Goal: Transaction & Acquisition: Register for event/course

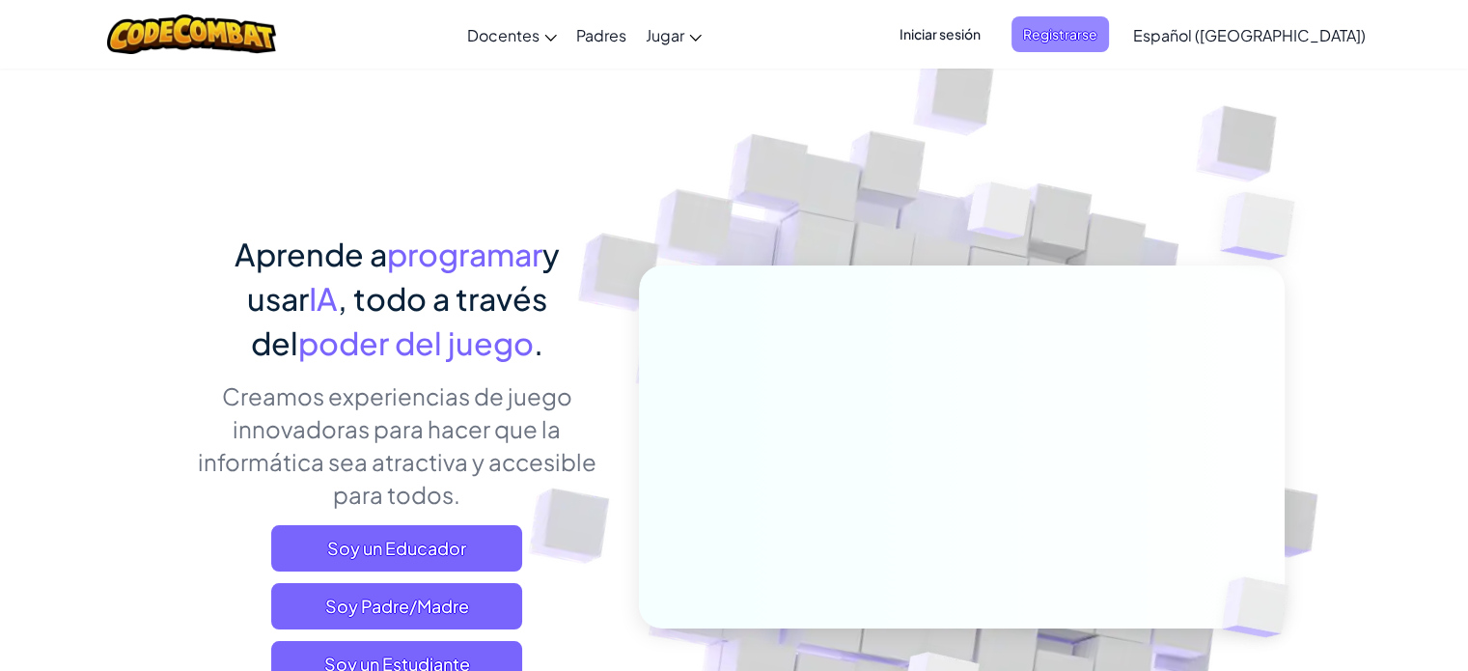
click at [1093, 35] on span "Registrarse" at bounding box center [1061, 34] width 98 height 36
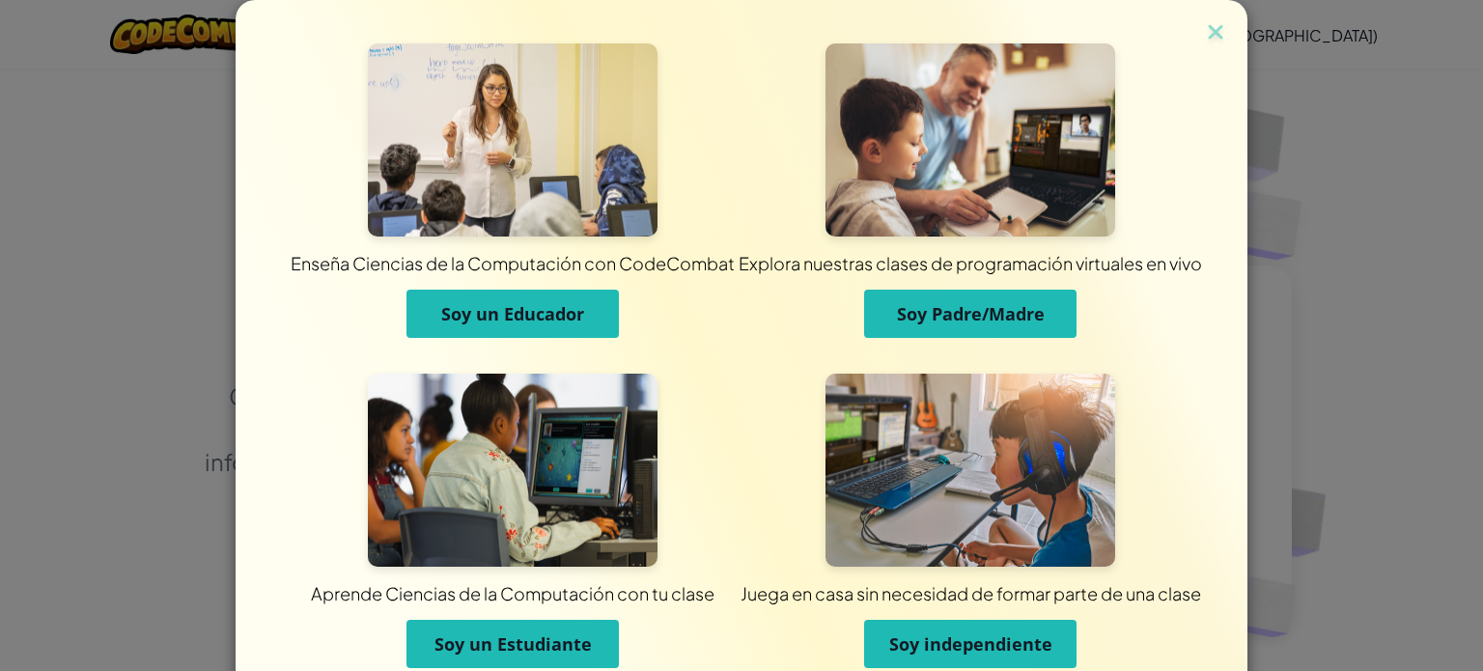
click at [554, 654] on span "Soy un Estudiante" at bounding box center [512, 643] width 157 height 23
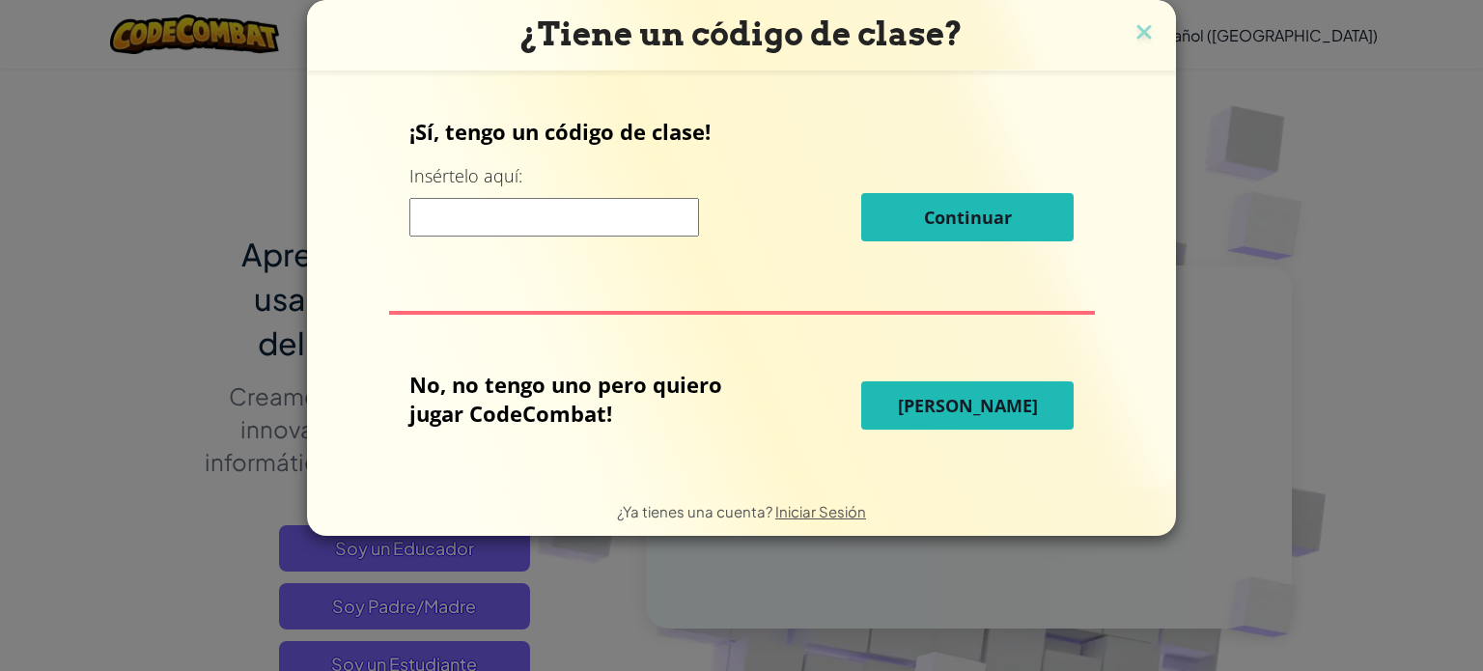
click at [572, 209] on input at bounding box center [554, 217] width 290 height 39
click at [958, 416] on button "[PERSON_NAME]" at bounding box center [967, 405] width 212 height 48
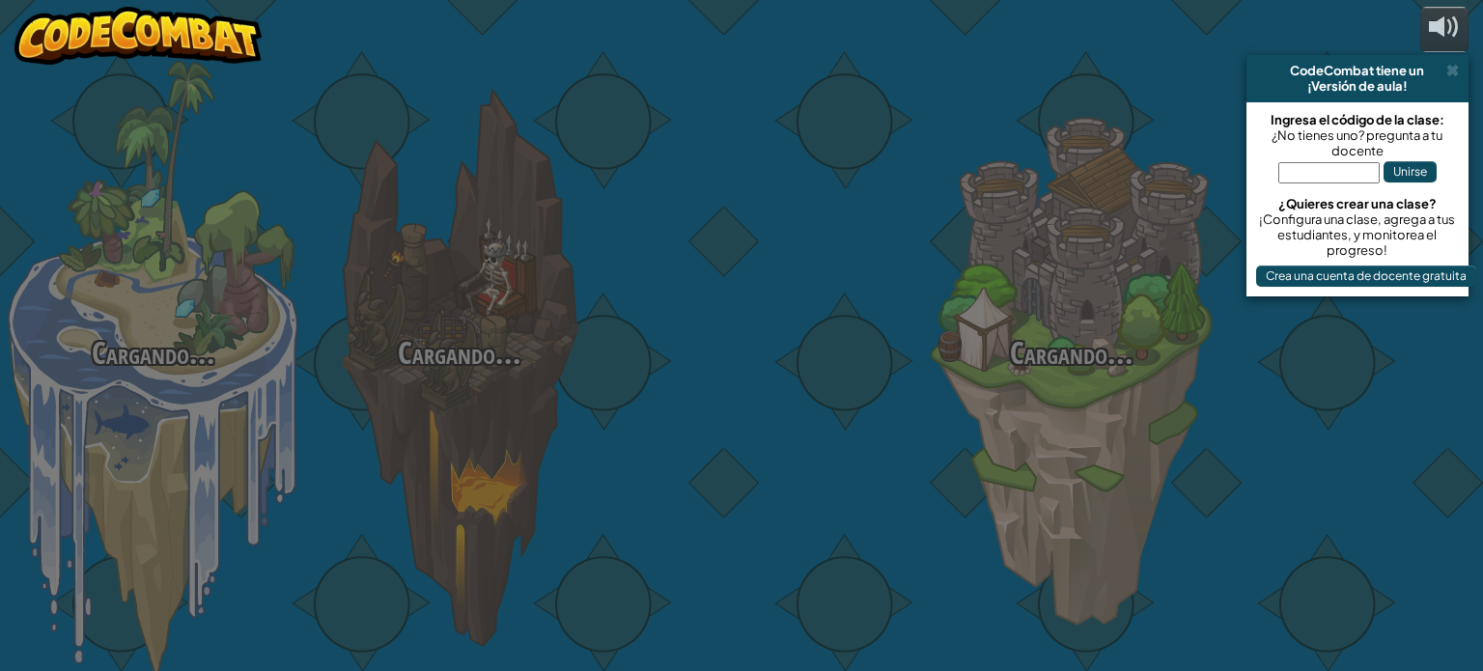
select select "es-419"
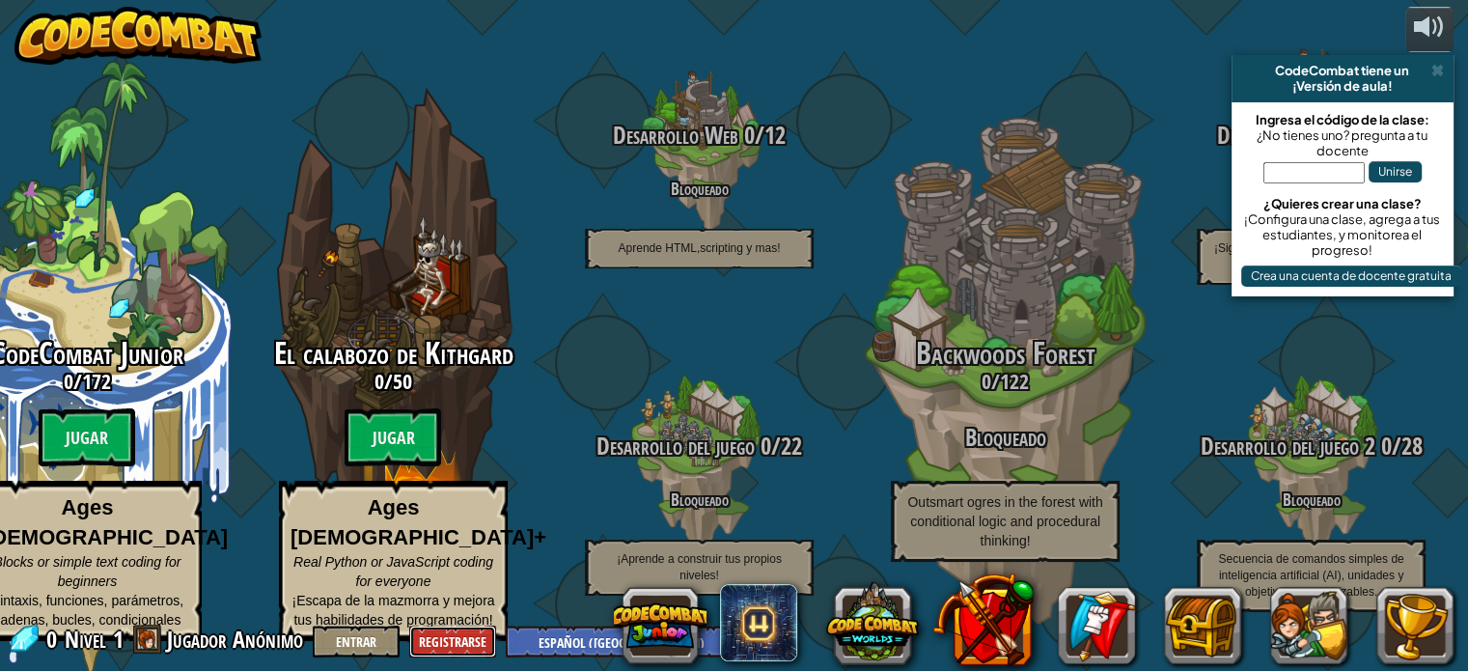
click at [463, 636] on button "Registrarse" at bounding box center [452, 642] width 87 height 32
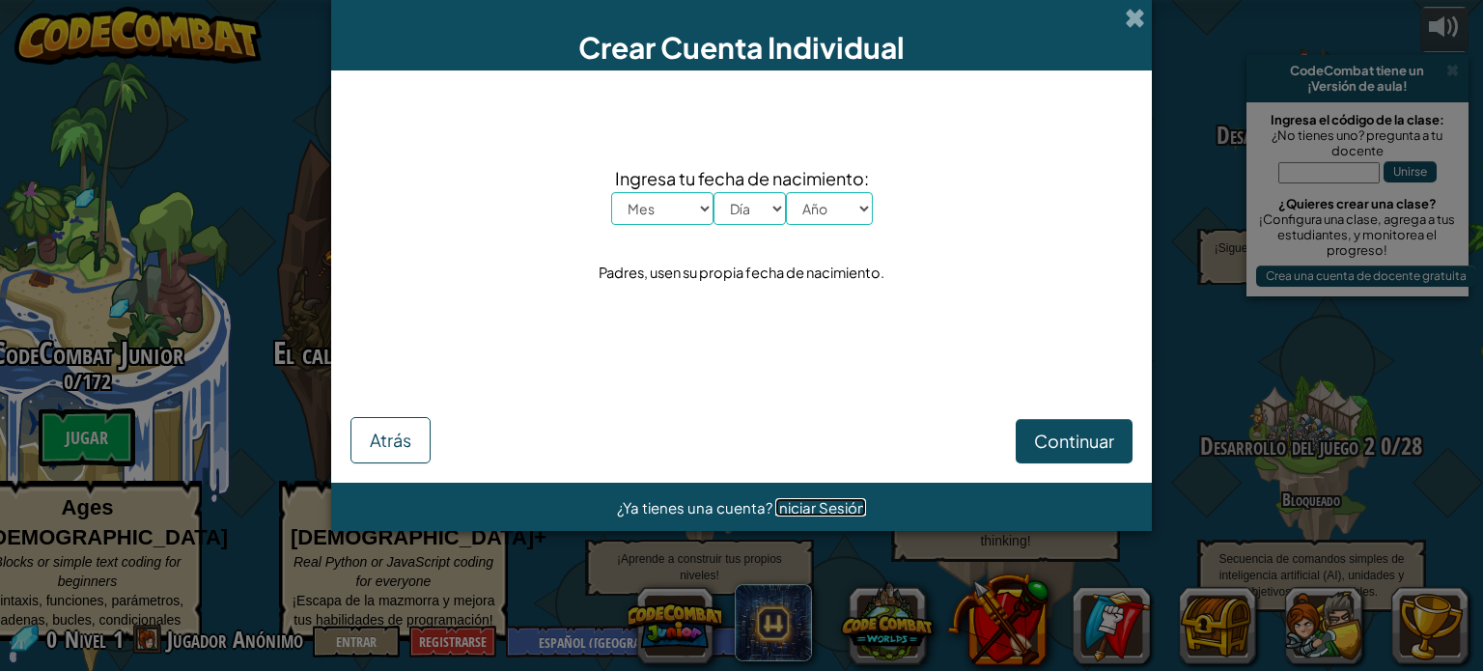
click at [822, 509] on span "Iniciar Sesión" at bounding box center [820, 507] width 91 height 18
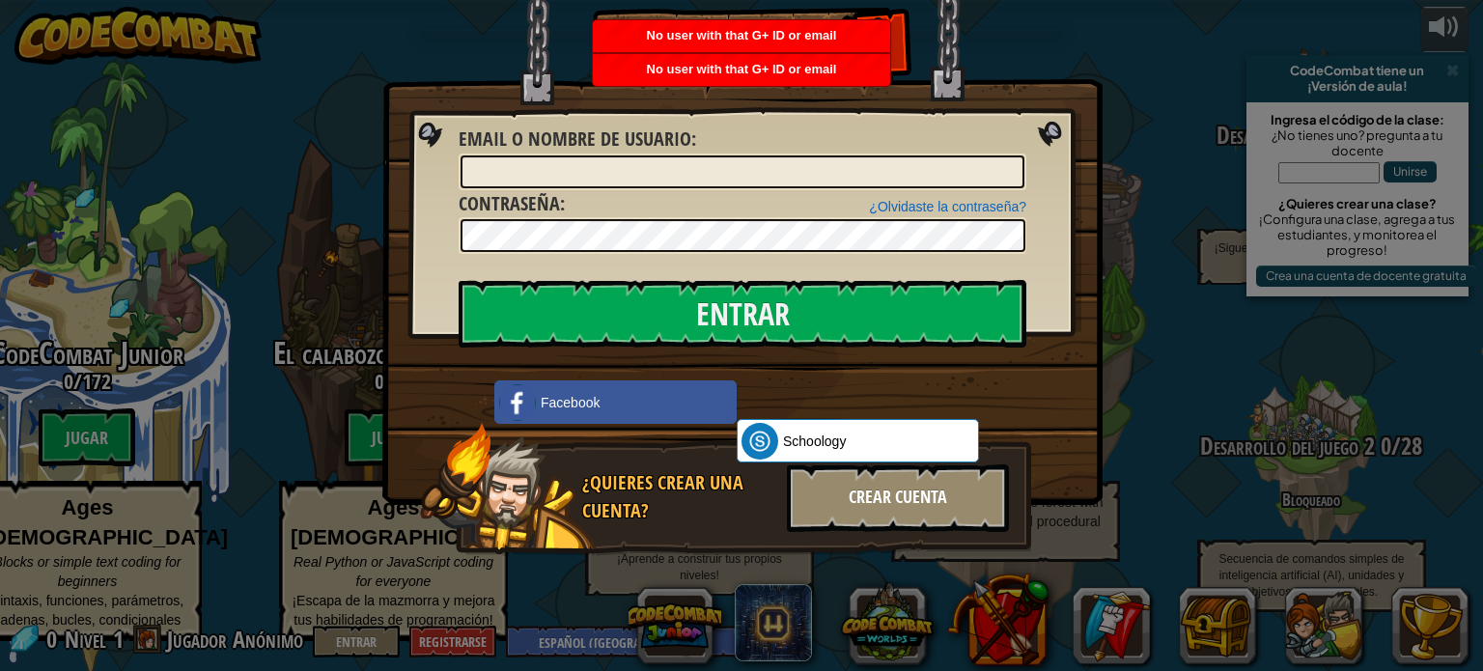
click at [872, 509] on div "Crear Cuenta" at bounding box center [898, 498] width 222 height 68
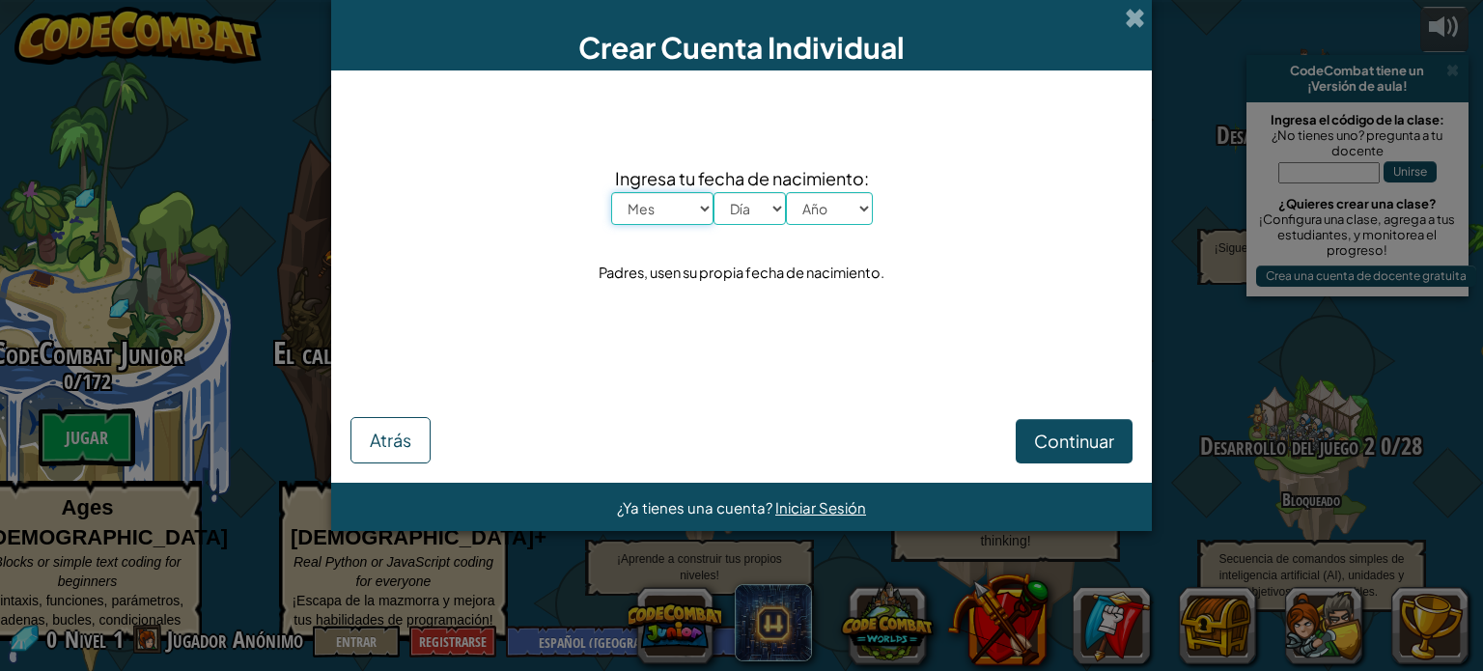
click at [684, 211] on select "Mes Enero Febrero Marzo [PERSON_NAME] [PERSON_NAME] Septiembre Octubre Noviembr…" at bounding box center [662, 208] width 102 height 33
select select "10"
click at [611, 192] on select "Mes Enero Febrero Marzo [PERSON_NAME] [PERSON_NAME] Septiembre Octubre Noviembr…" at bounding box center [662, 208] width 102 height 33
click at [723, 209] on select "Día 1 2 3 4 5 6 7 8 9 10 11 12 13 14 15 16 17 18 19 20 21 22 23 24 25 26 27 28 …" at bounding box center [749, 208] width 72 height 33
select select "27"
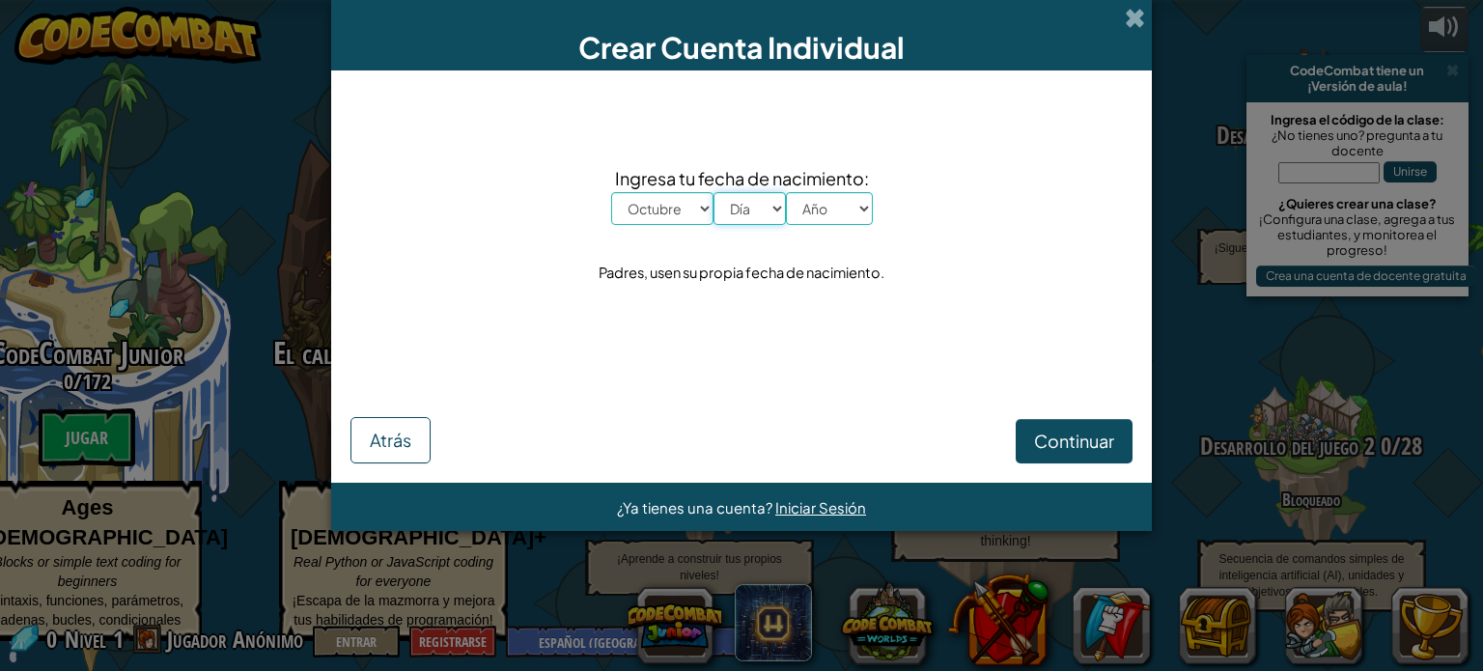
click at [713, 192] on select "Día 1 2 3 4 5 6 7 8 9 10 11 12 13 14 15 16 17 18 19 20 21 22 23 24 25 26 27 28 …" at bounding box center [749, 208] width 72 height 33
click at [812, 206] on select "Año 2025 2024 2023 2022 2021 2020 2019 2018 2017 2016 2015 2014 2013 2012 2011 …" at bounding box center [829, 208] width 87 height 33
select select "2009"
click at [786, 192] on select "Año 2025 2024 2023 2022 2021 2020 2019 2018 2017 2016 2015 2014 2013 2012 2011 …" at bounding box center [829, 208] width 87 height 33
click at [1058, 430] on span "Continuar" at bounding box center [1074, 441] width 80 height 22
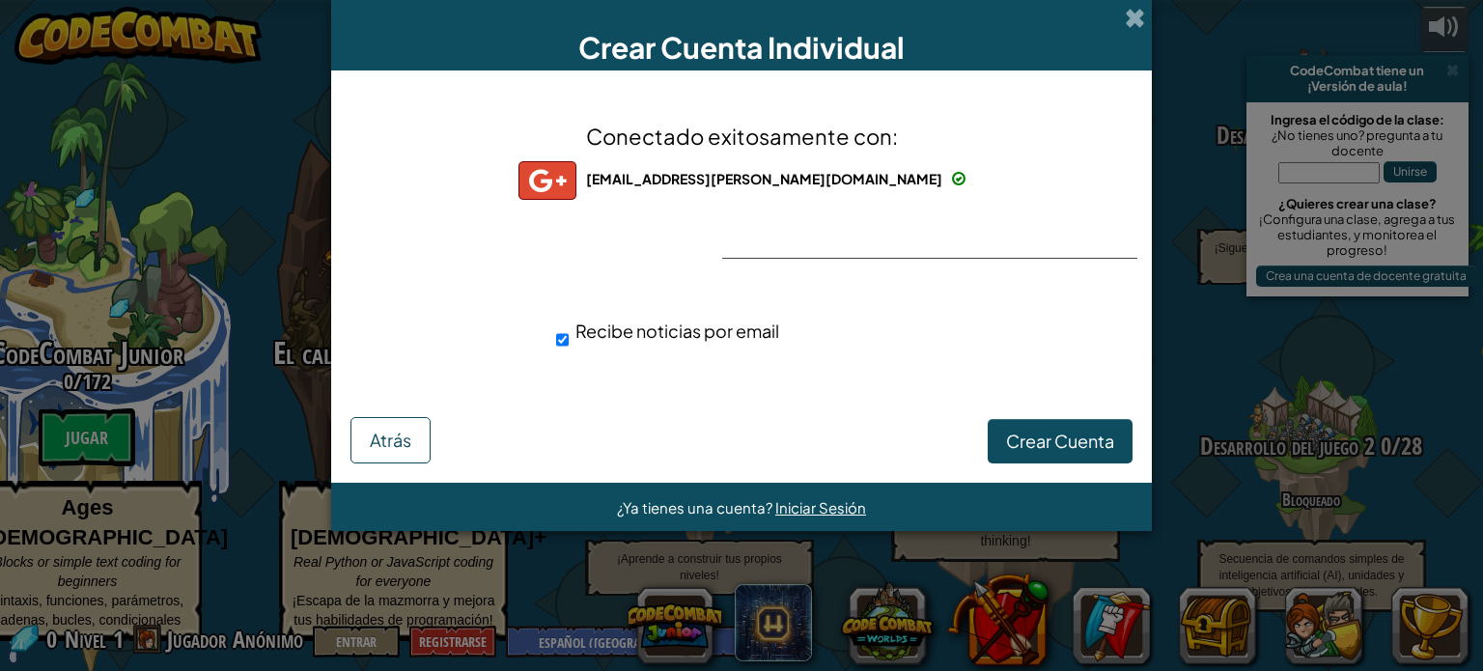
click at [656, 325] on span "Recibe noticias por email" at bounding box center [677, 331] width 204 height 22
click at [569, 325] on input "Recibe noticias por email" at bounding box center [562, 340] width 13 height 39
checkbox input "false"
click at [1003, 442] on button "Crear Cuenta" at bounding box center [1060, 441] width 145 height 44
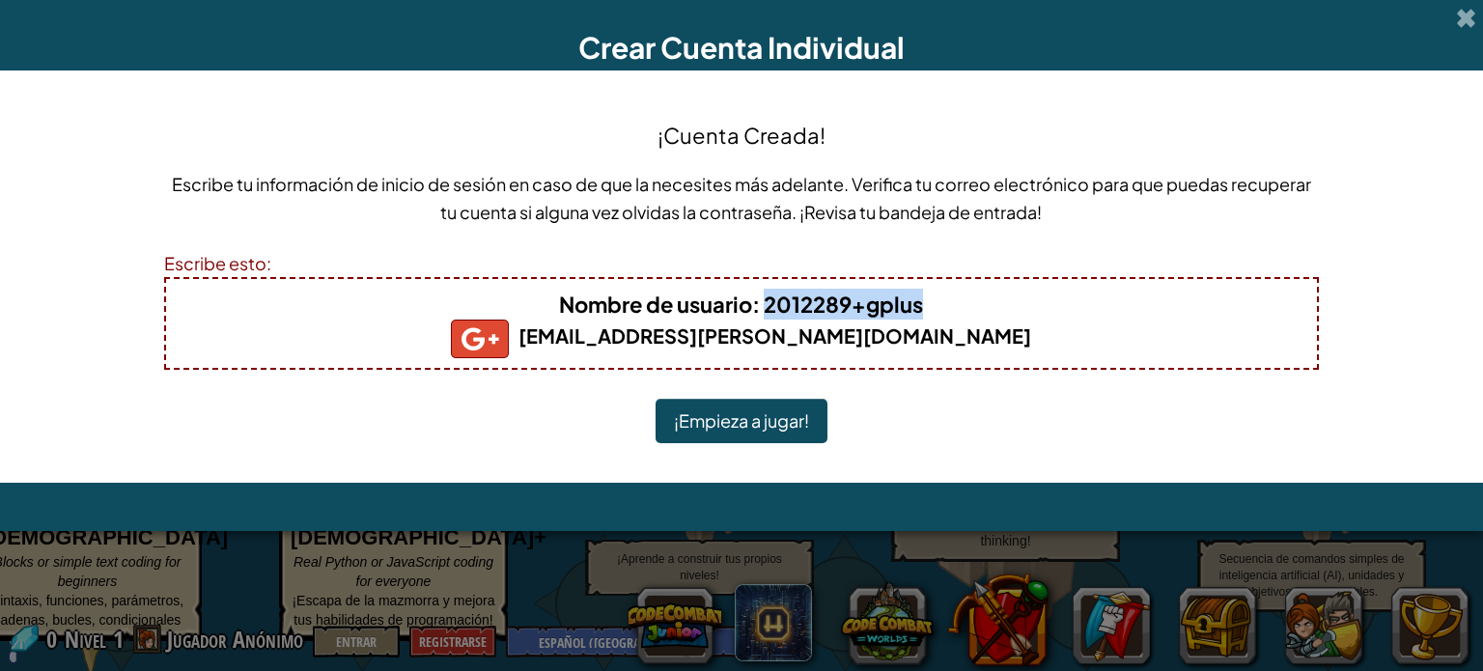
drag, startPoint x: 767, startPoint y: 302, endPoint x: 960, endPoint y: 312, distance: 193.3
click at [960, 312] on h4 "Nombre de usuario : 2012289+gplus" at bounding box center [741, 304] width 1113 height 31
copy b "2012289+gplus"
click at [779, 437] on button "¡Empieza a jugar!" at bounding box center [742, 421] width 172 height 44
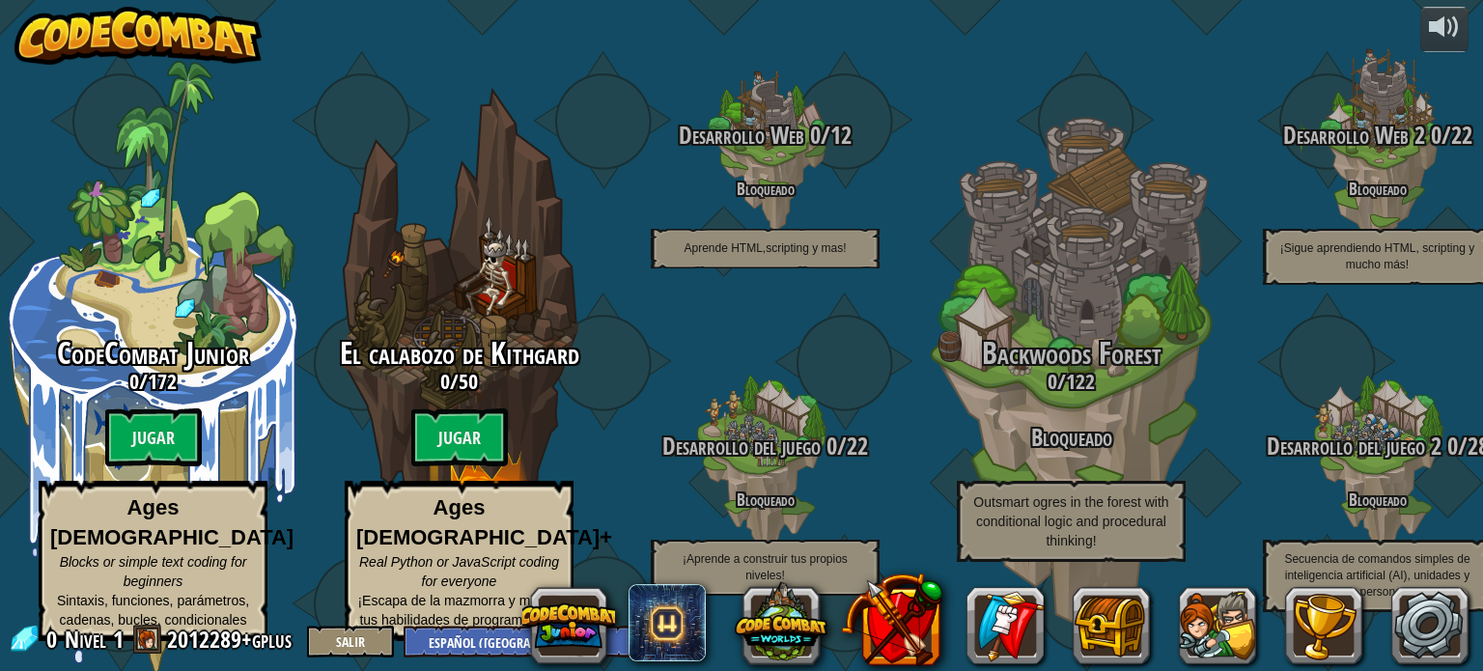
select select "es-419"
